Goal: Information Seeking & Learning: Understand process/instructions

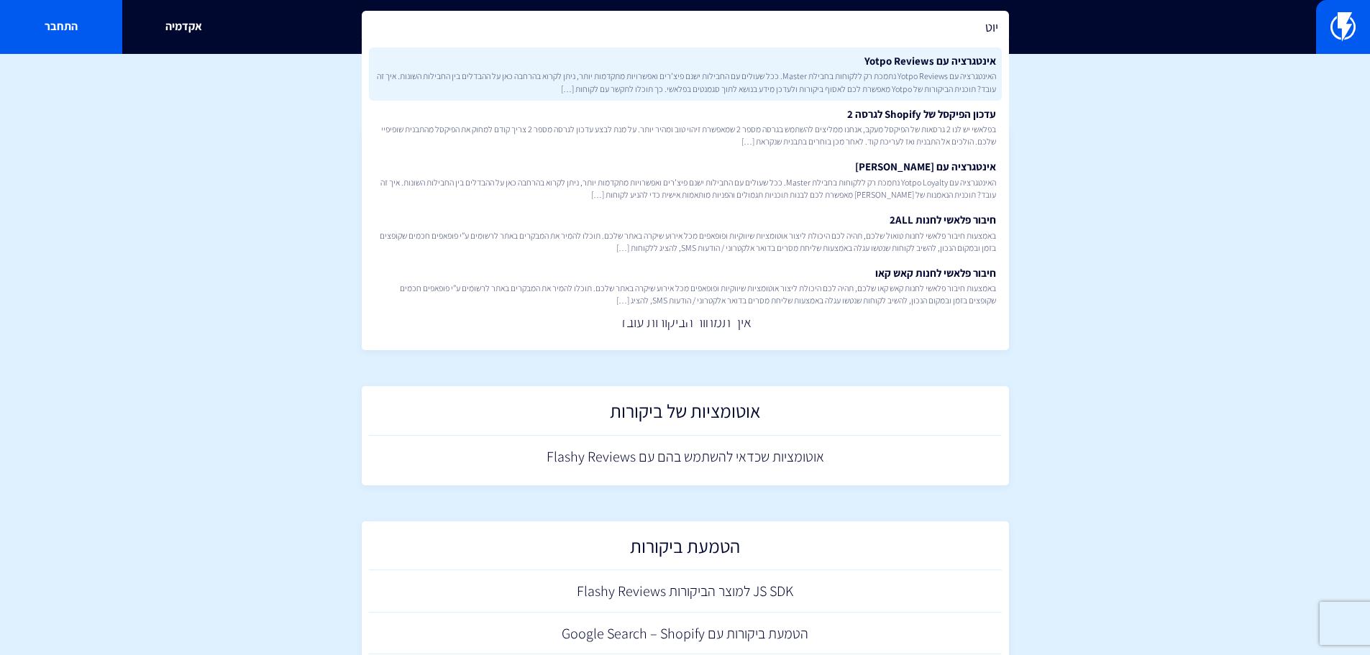
type input "יוט"
click at [922, 75] on span "האינטגרציה עם Yotpo Reviews נתמכת רק ללקוחות בחבילת Master. ככל שעולים עם החביל…" at bounding box center [685, 82] width 621 height 24
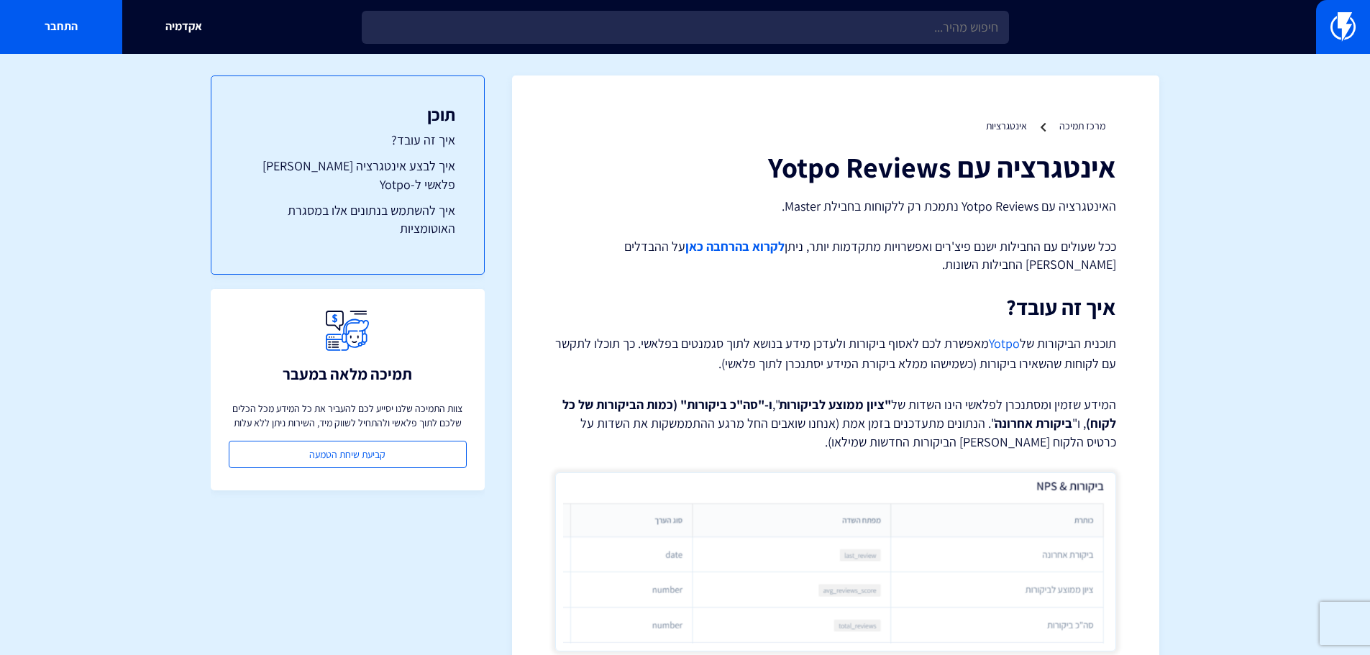
drag, startPoint x: 1249, startPoint y: 298, endPoint x: 1290, endPoint y: 157, distance: 147.5
click at [1346, 20] on img at bounding box center [1342, 26] width 25 height 29
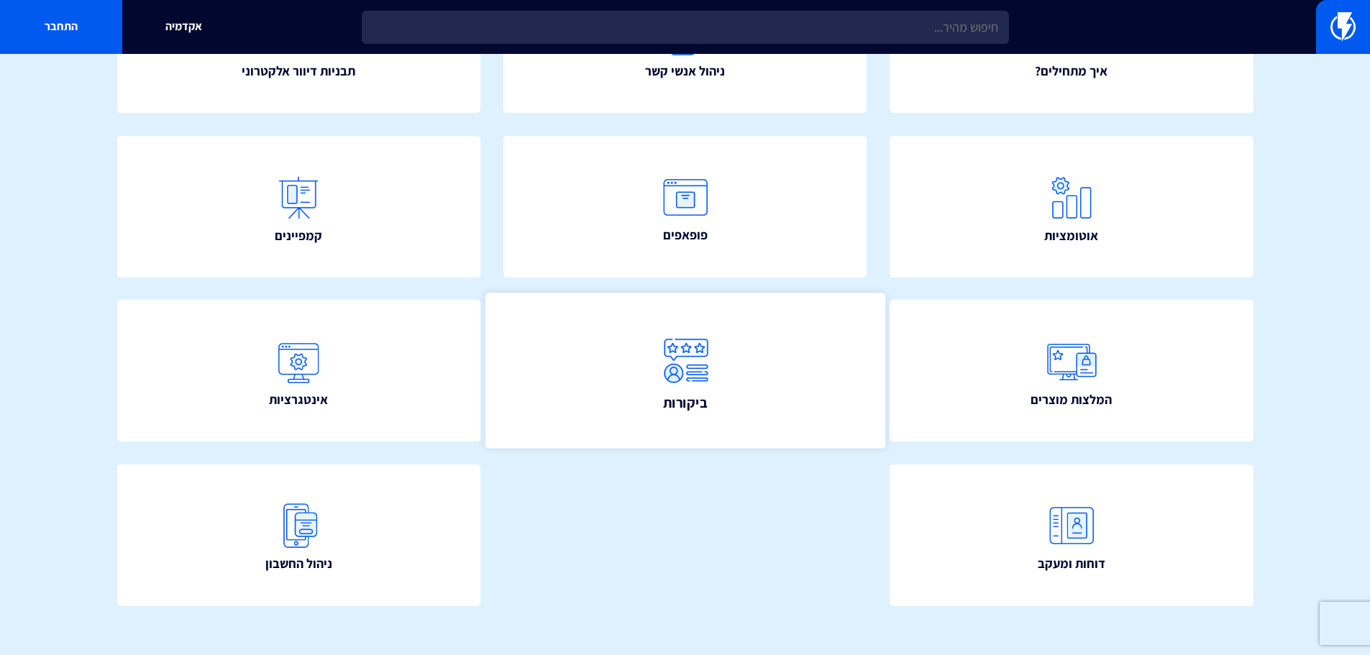
scroll to position [260, 0]
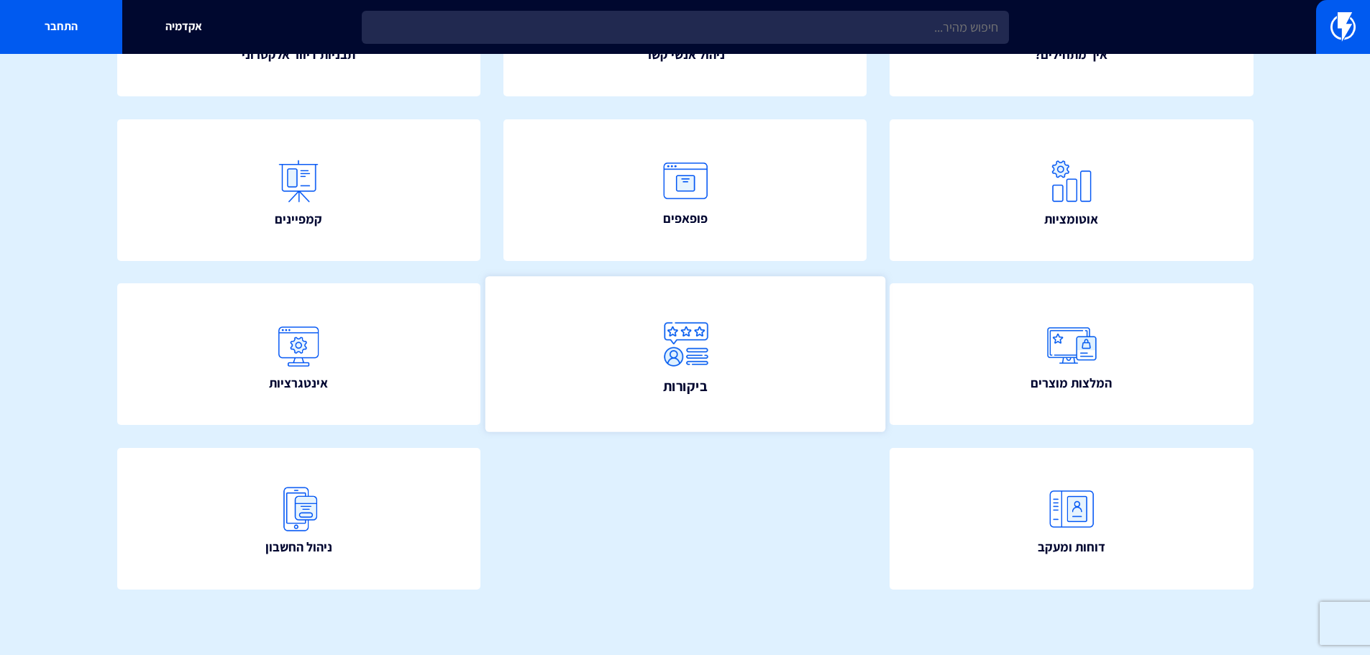
click at [616, 365] on link "ביקורות" at bounding box center [685, 354] width 400 height 155
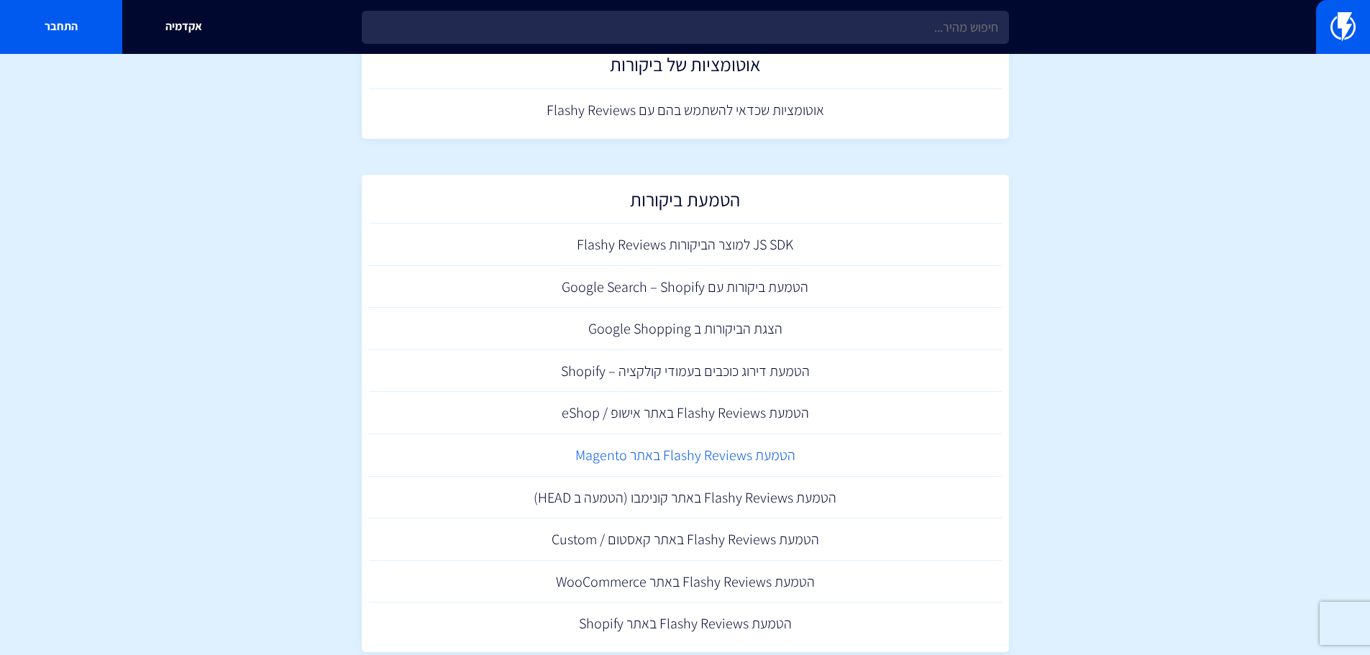
scroll to position [380, 0]
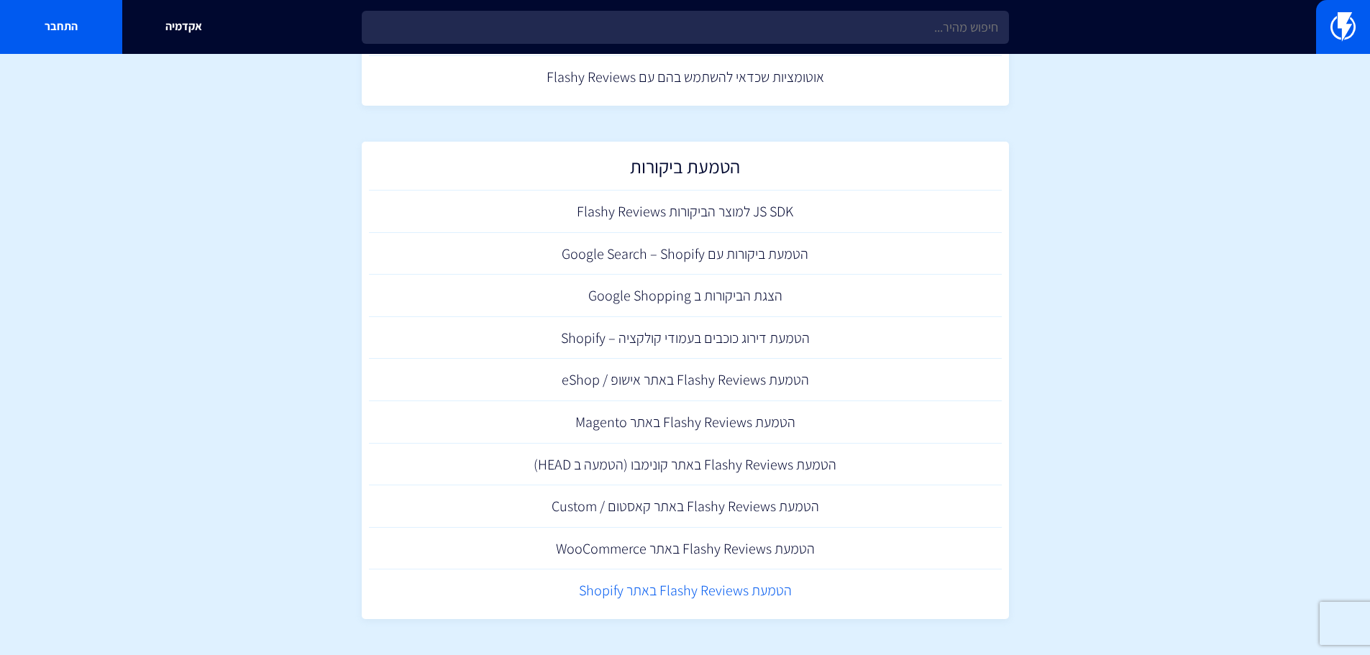
click at [766, 595] on link "הטמעת Flashy Reviews באתר Shopify" at bounding box center [685, 590] width 633 height 42
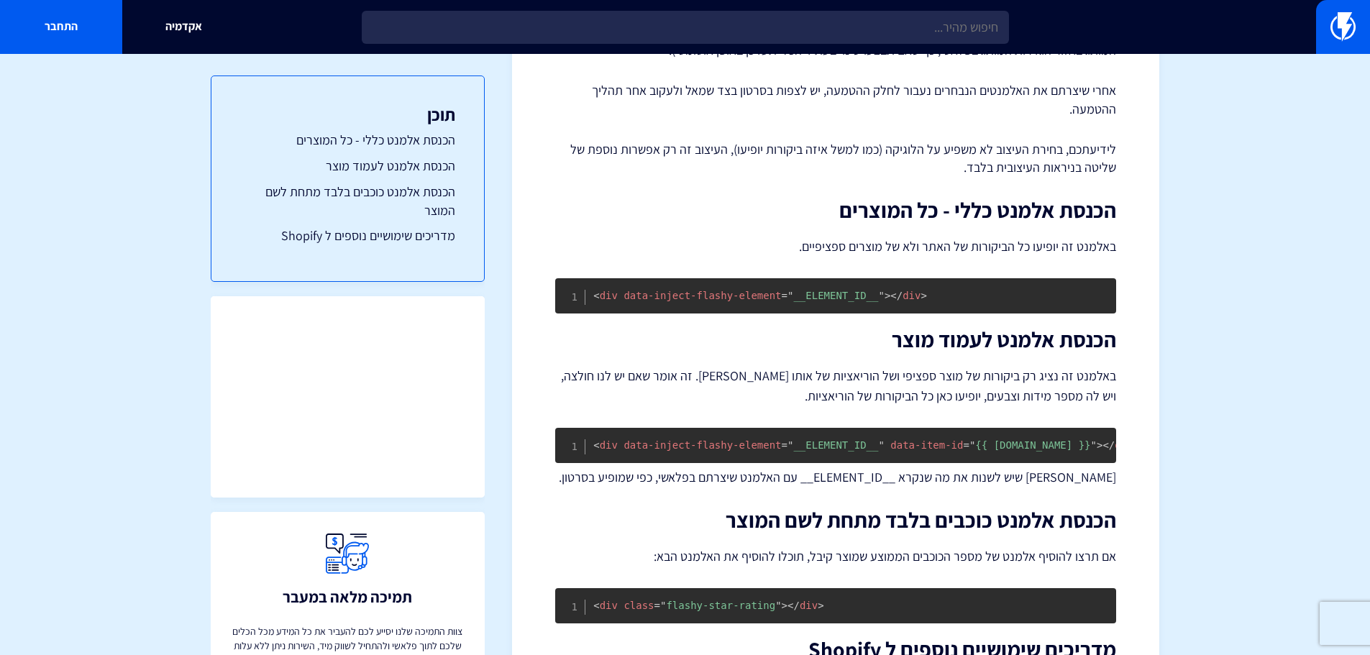
scroll to position [216, 0]
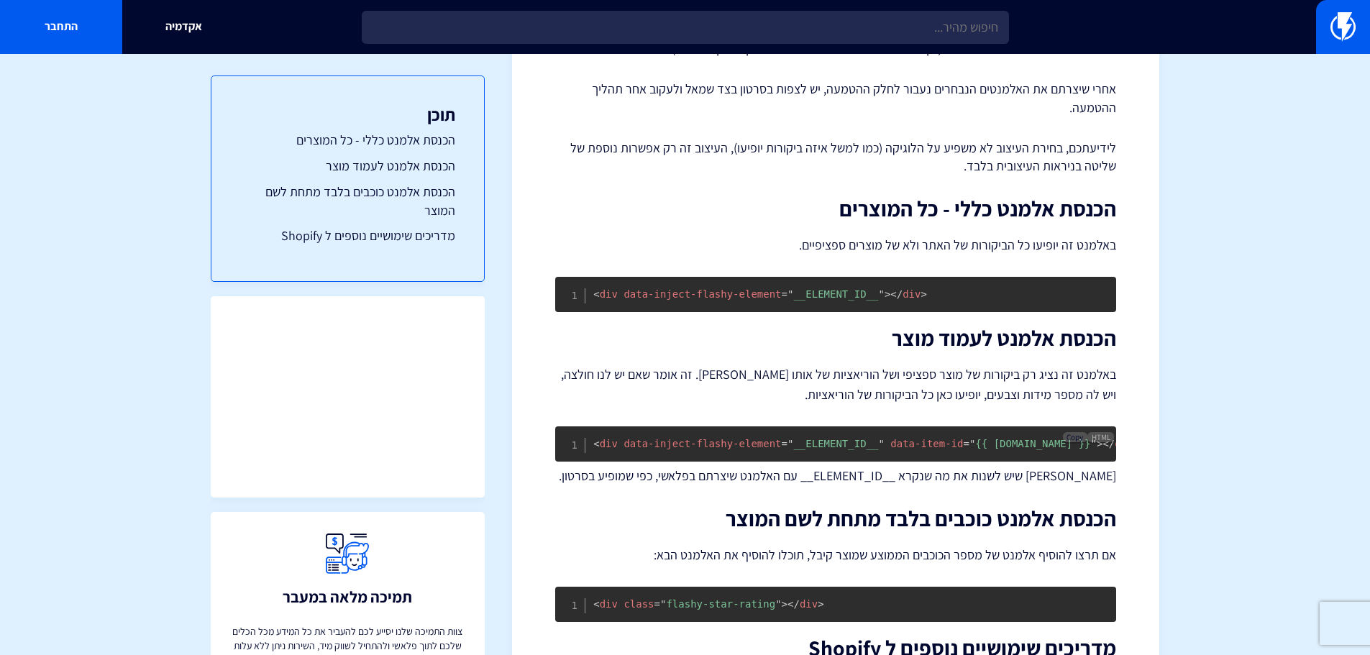
click at [1079, 436] on span "Copy" at bounding box center [1074, 437] width 17 height 10
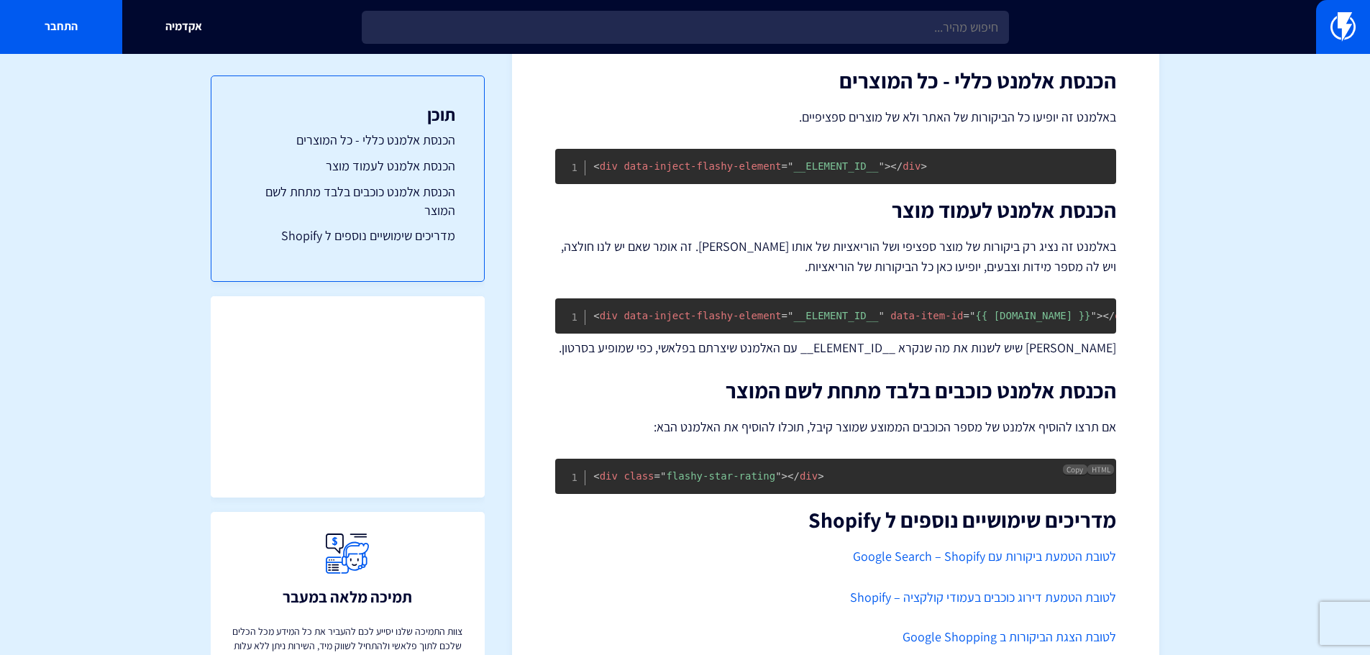
scroll to position [421, 0]
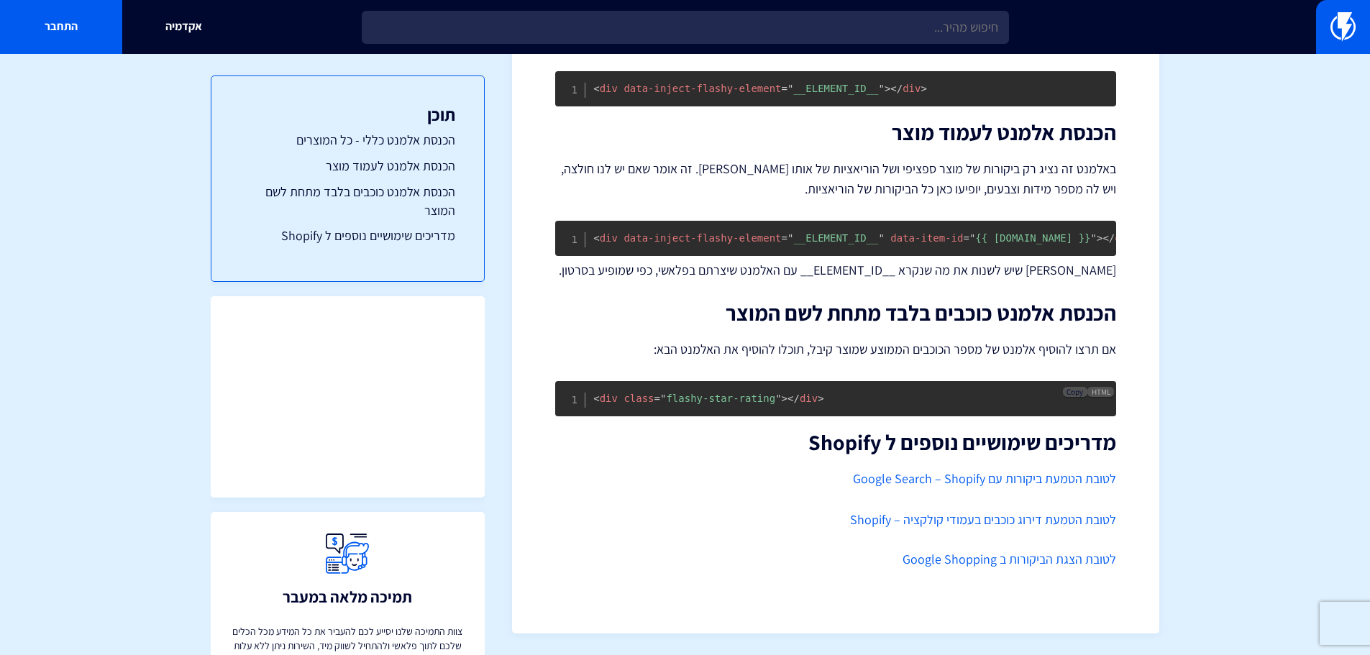
click at [1066, 391] on span "Copy" at bounding box center [1074, 392] width 17 height 10
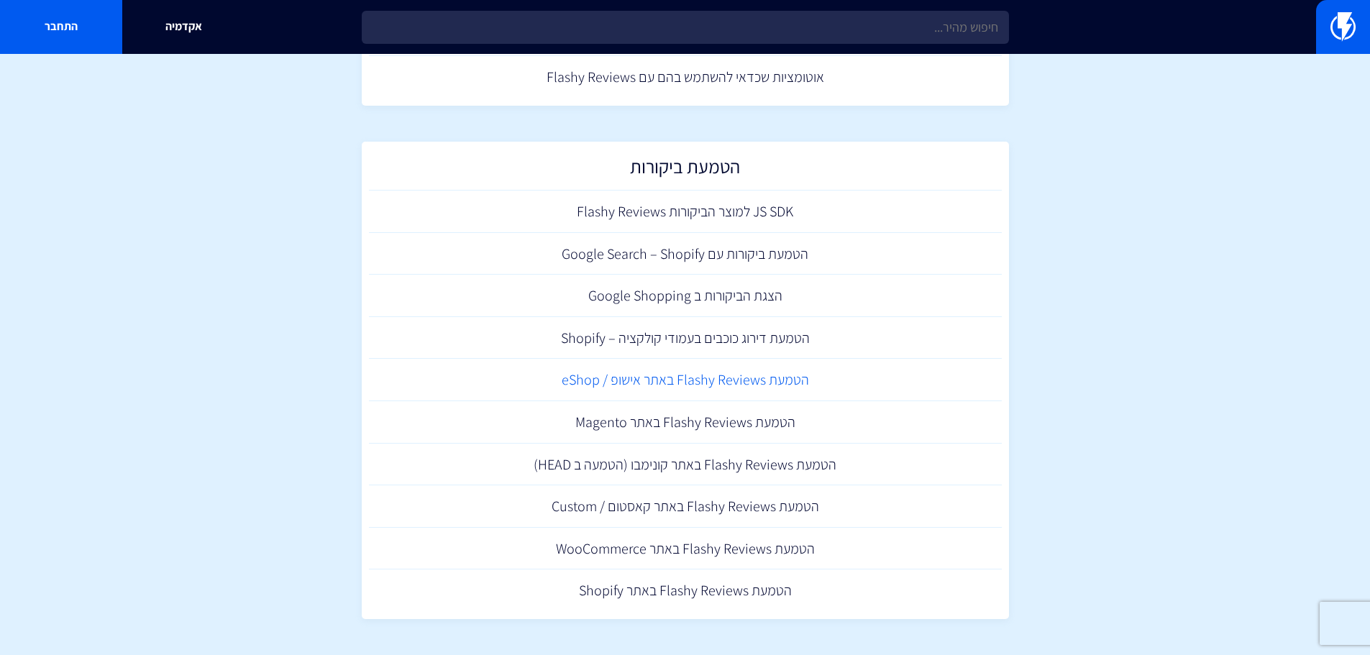
click at [782, 394] on link "הטמעת Flashy Reviews באתר אישופ / eShop" at bounding box center [685, 380] width 633 height 42
